Goal: Check status: Check status

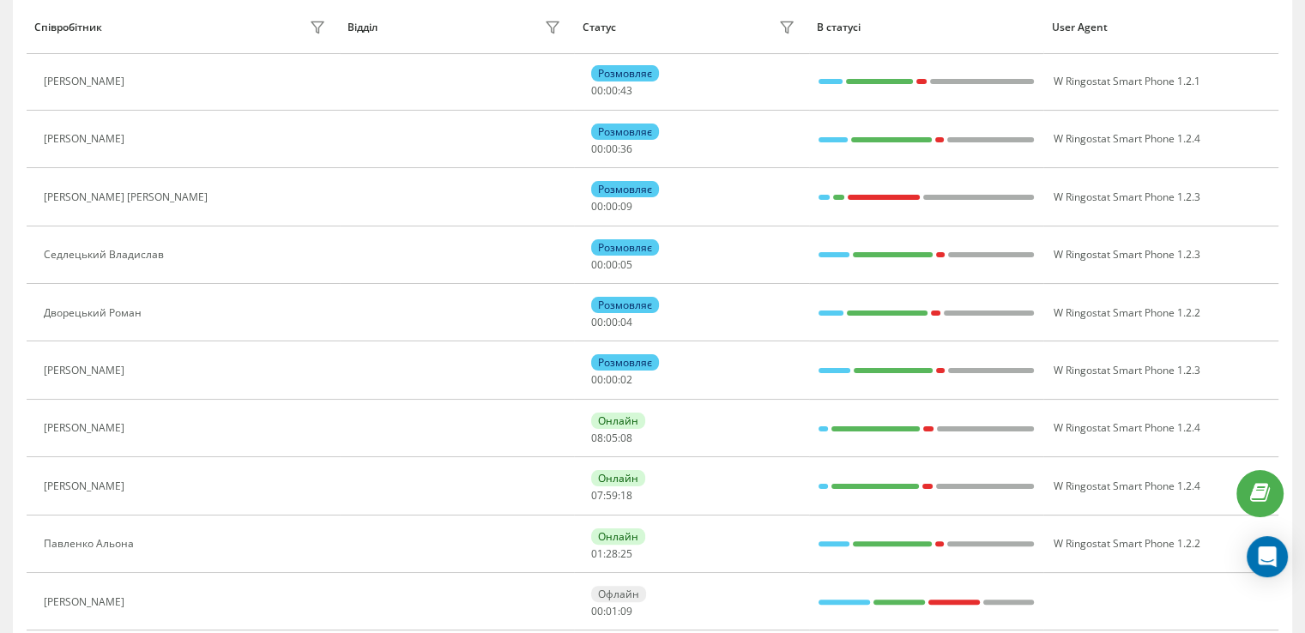
scroll to position [278, 0]
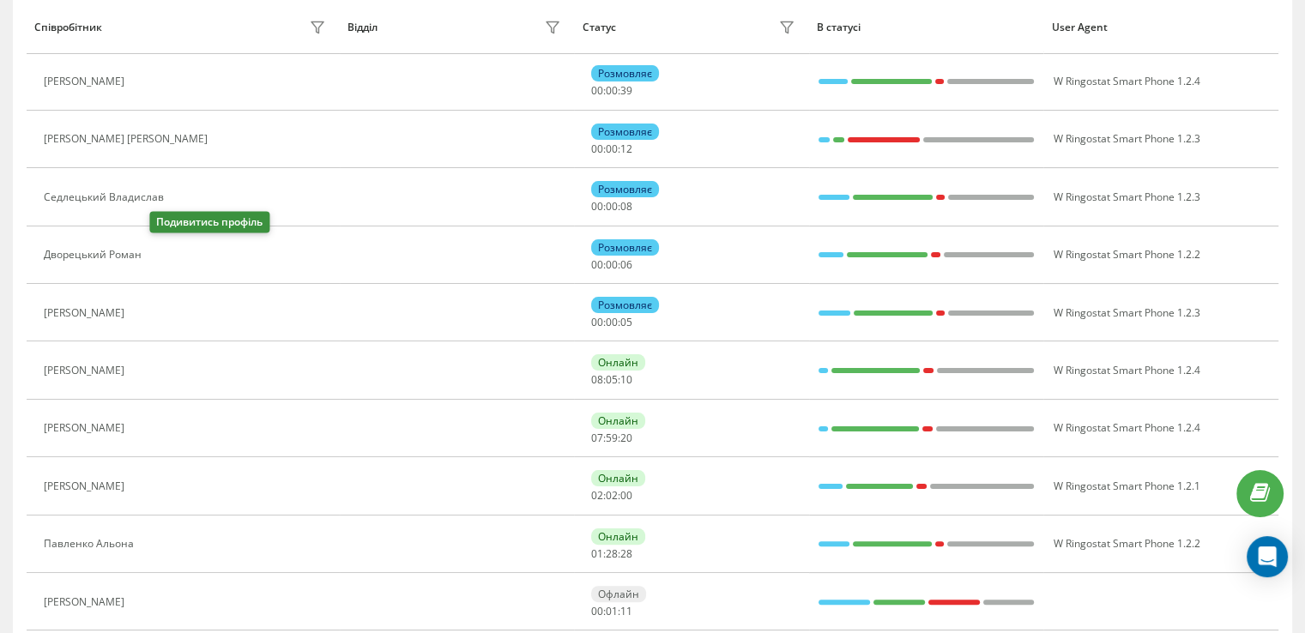
click at [171, 255] on button at bounding box center [160, 256] width 21 height 24
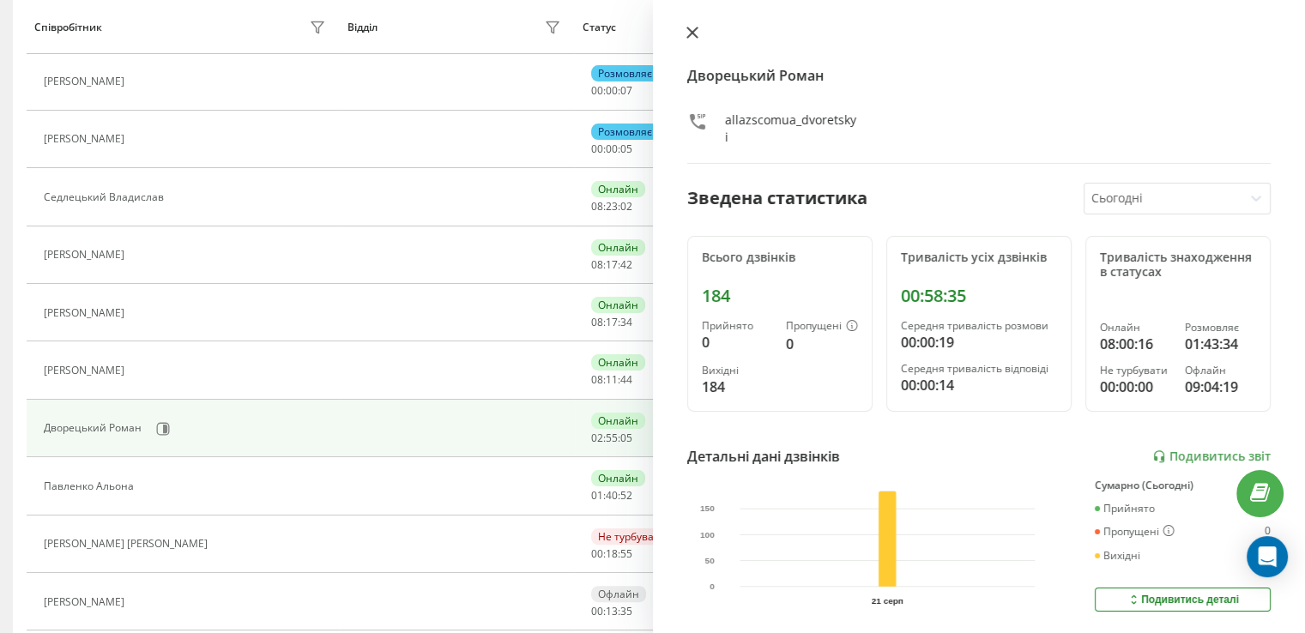
click at [702, 39] on button at bounding box center [692, 34] width 22 height 16
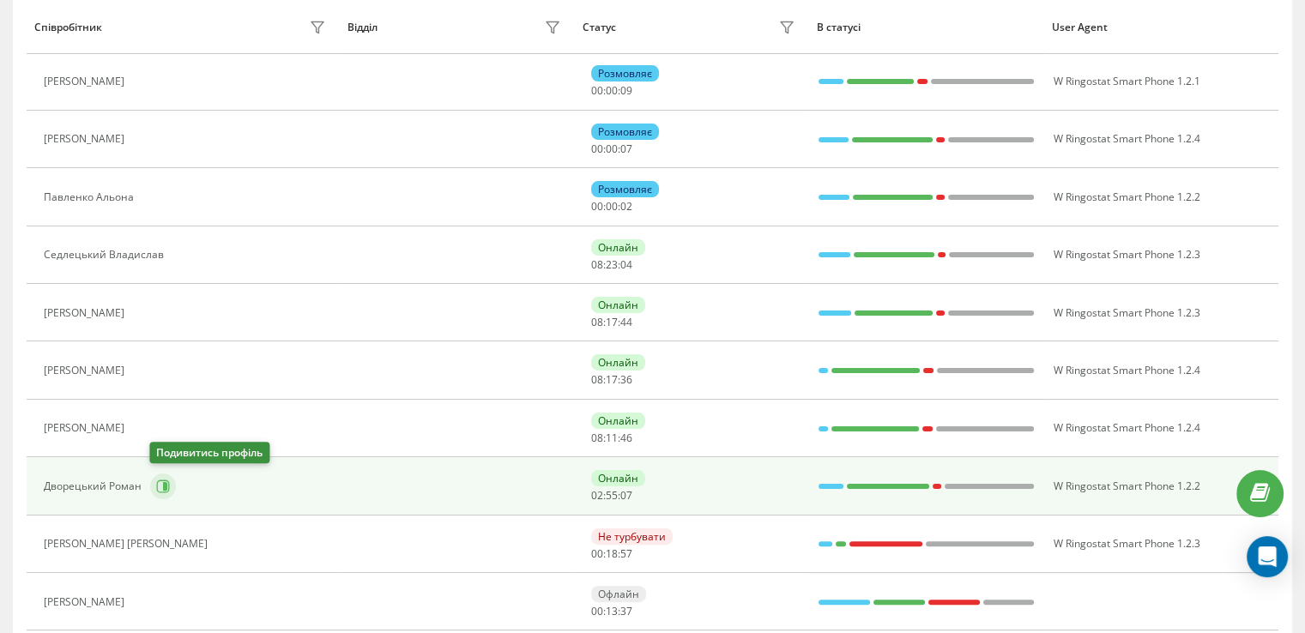
click at [160, 486] on icon at bounding box center [163, 487] width 14 height 14
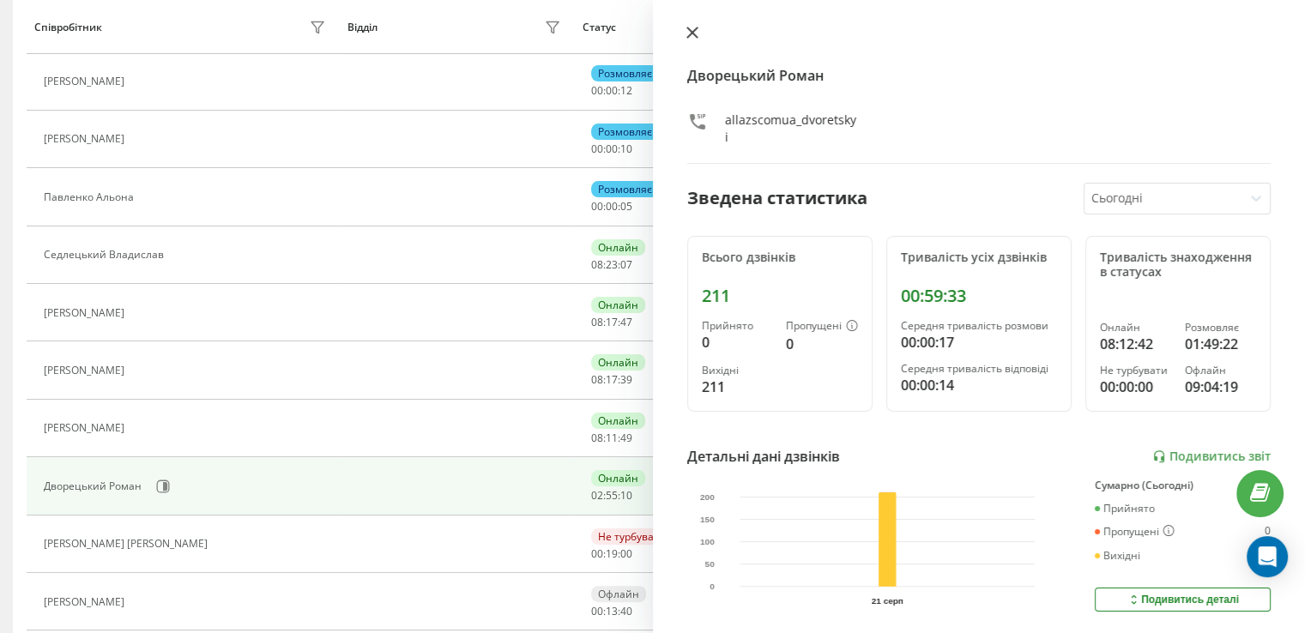
click at [689, 36] on icon at bounding box center [691, 32] width 10 height 10
